Goal: Complete application form

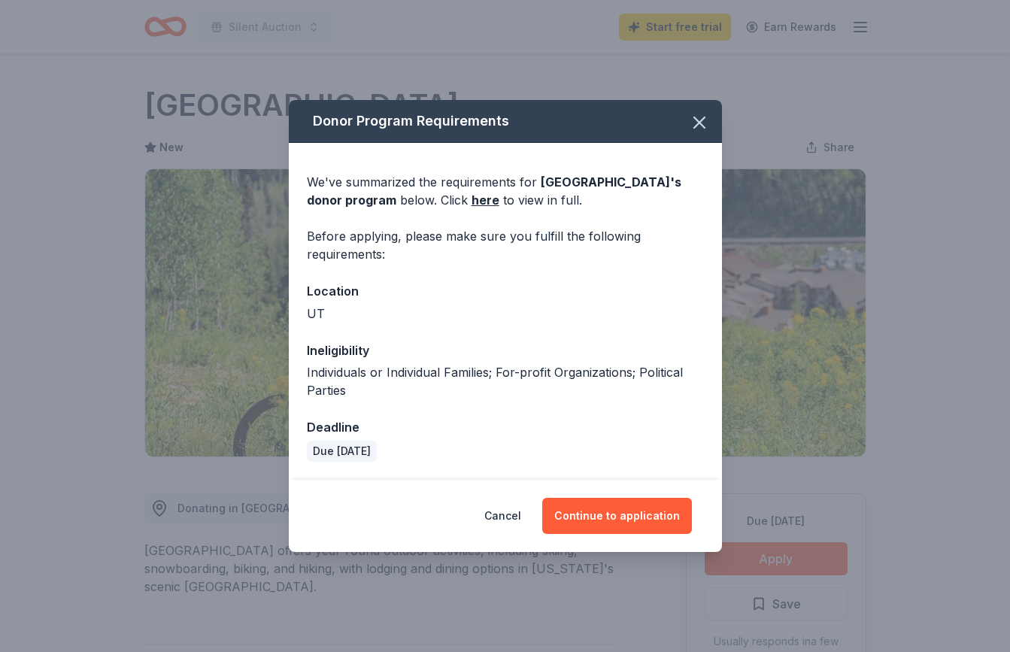
scroll to position [190, 0]
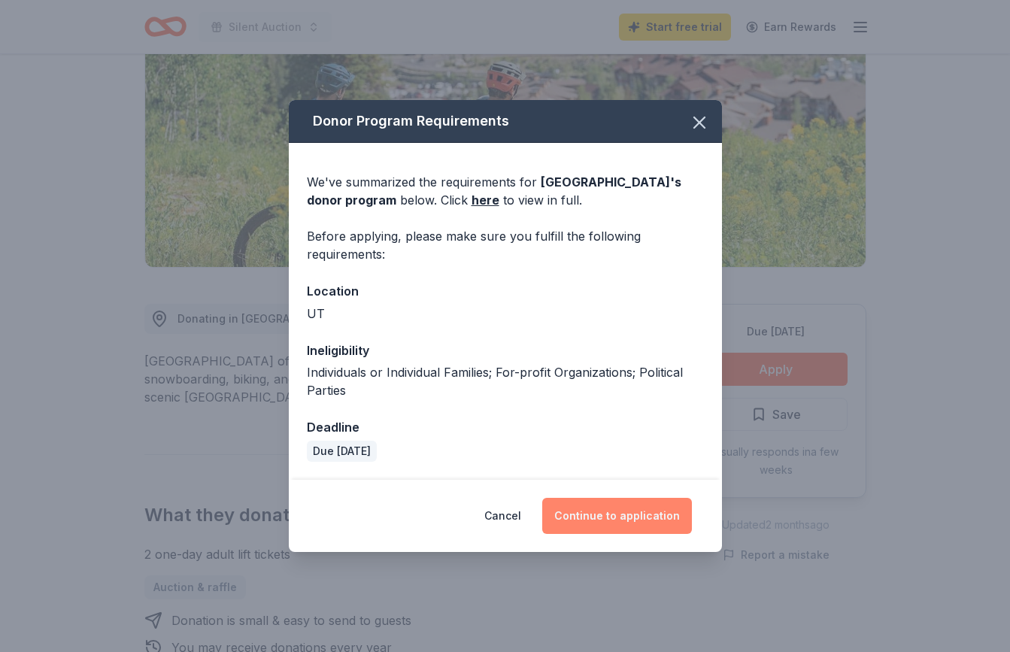
click at [637, 523] on button "Continue to application" at bounding box center [617, 516] width 150 height 36
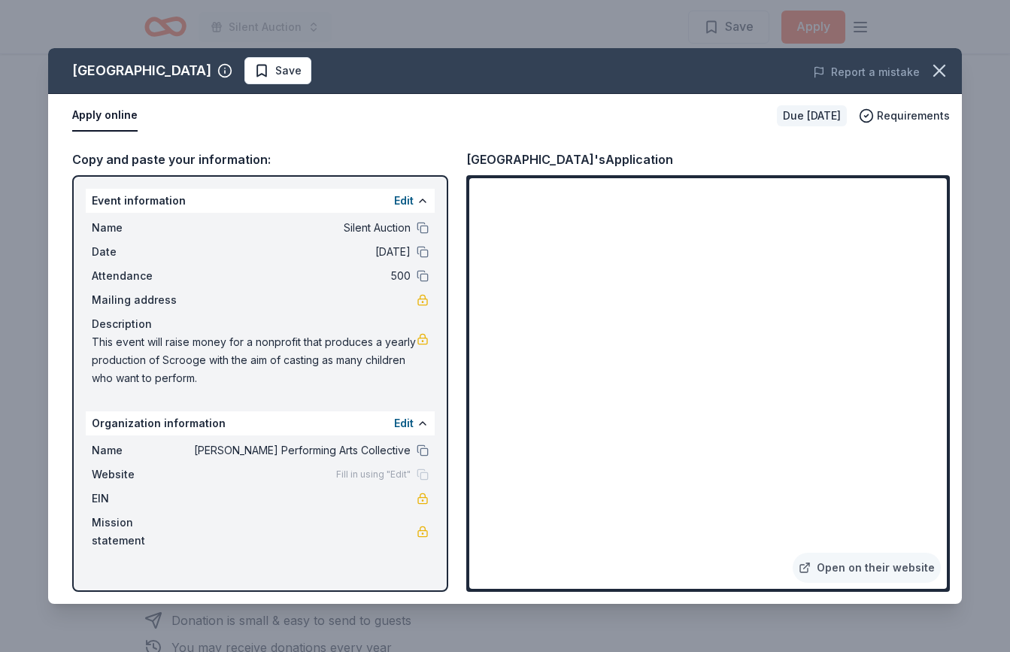
scroll to position [1393, 0]
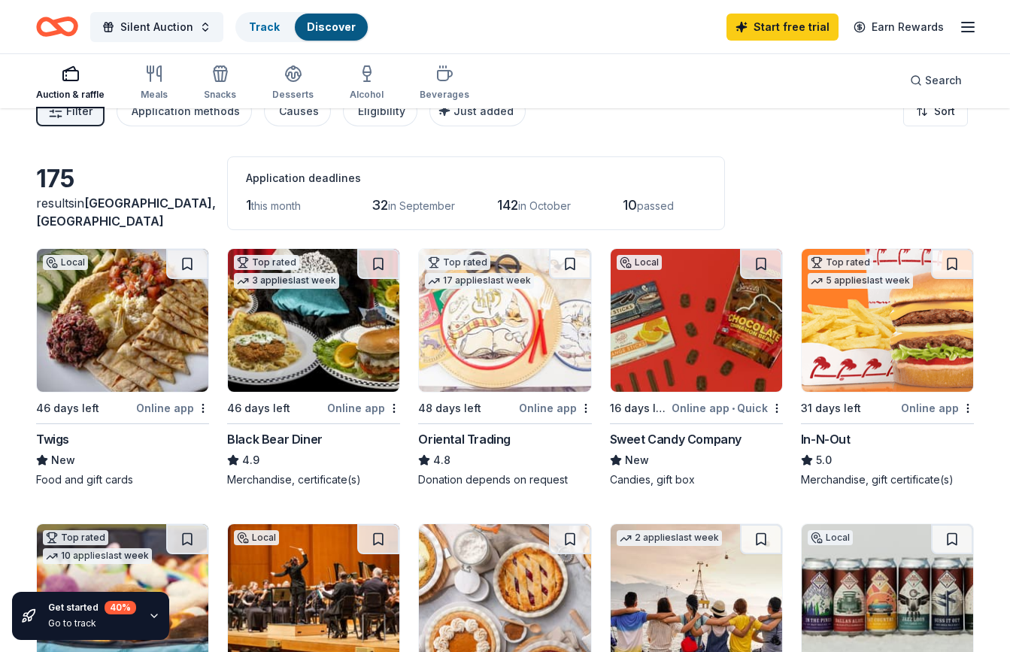
scroll to position [20, 0]
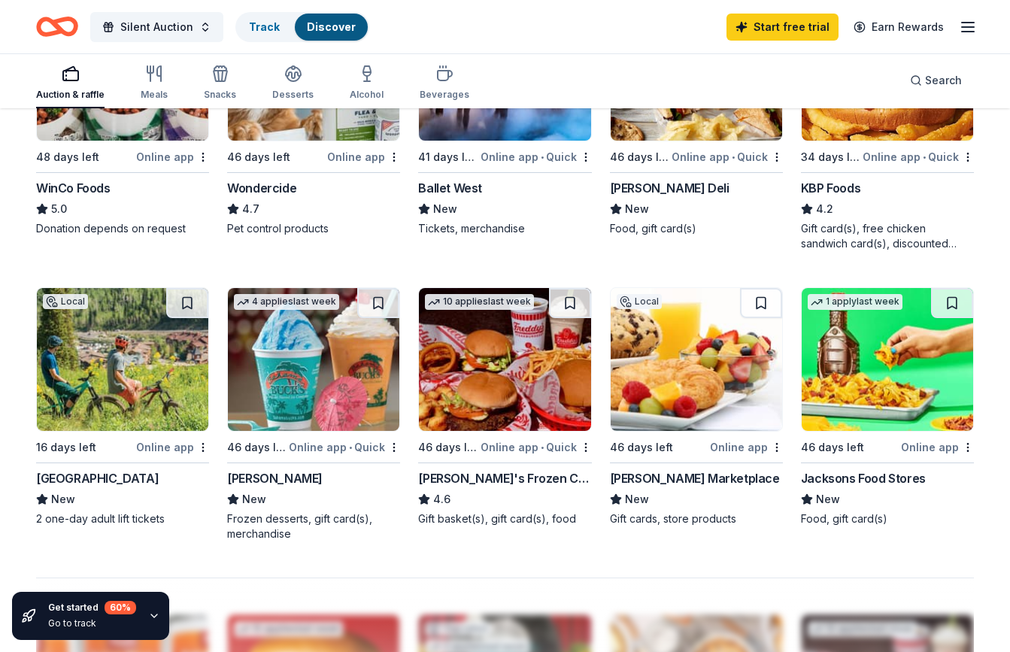
scroll to position [860, 0]
